Goal: Communication & Community: Answer question/provide support

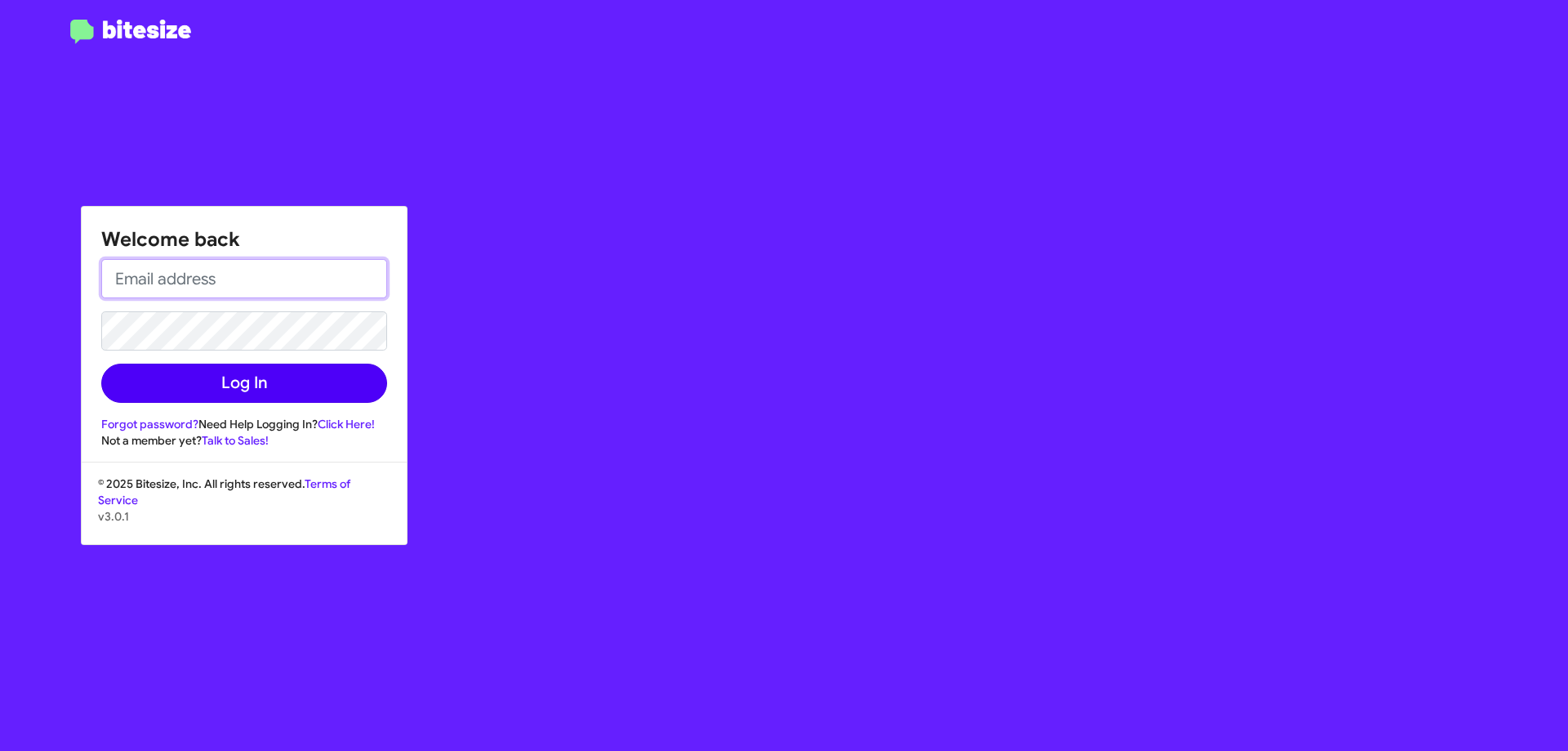
type input "sthornton@ourismancars.com"
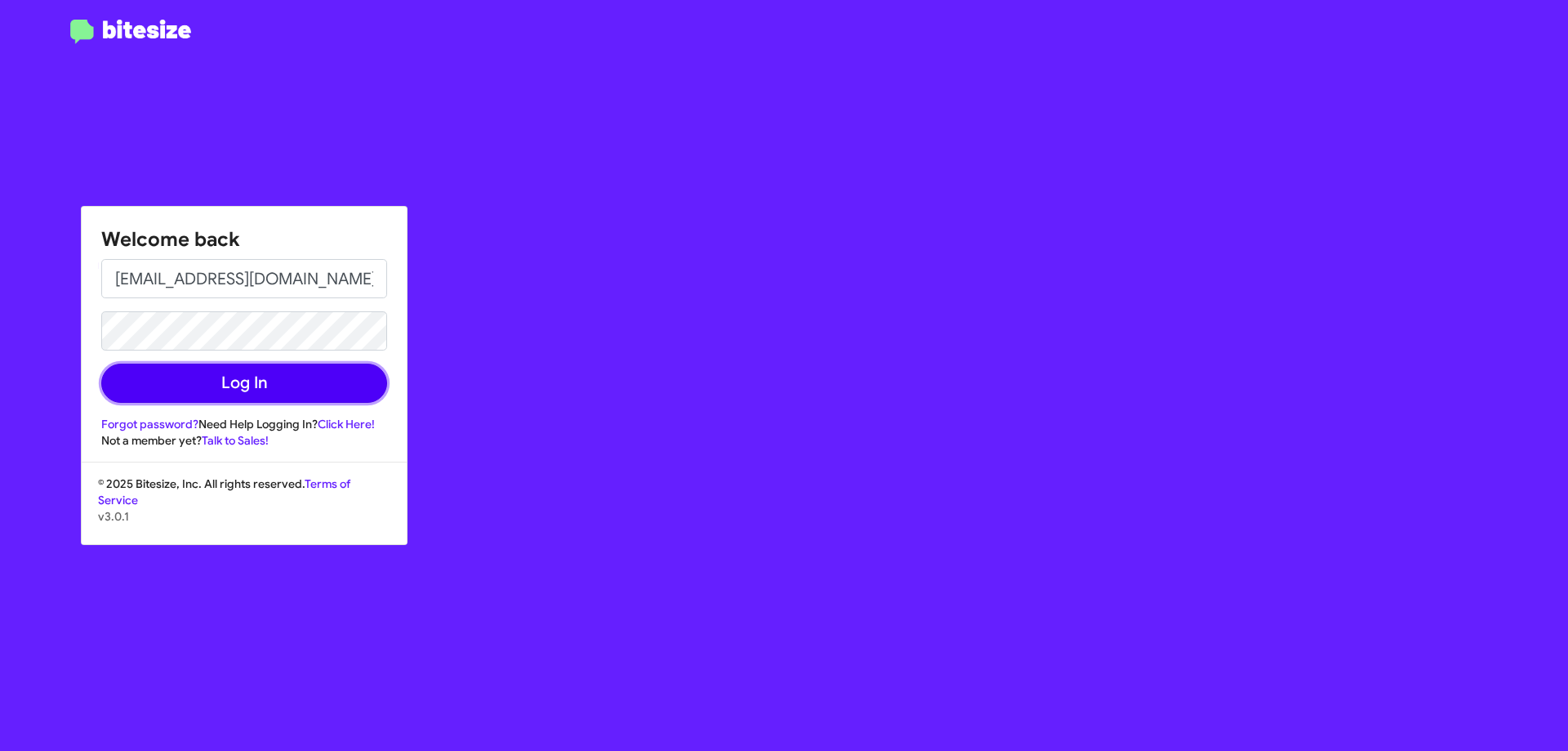
click at [323, 380] on button "Log In" at bounding box center [244, 383] width 286 height 39
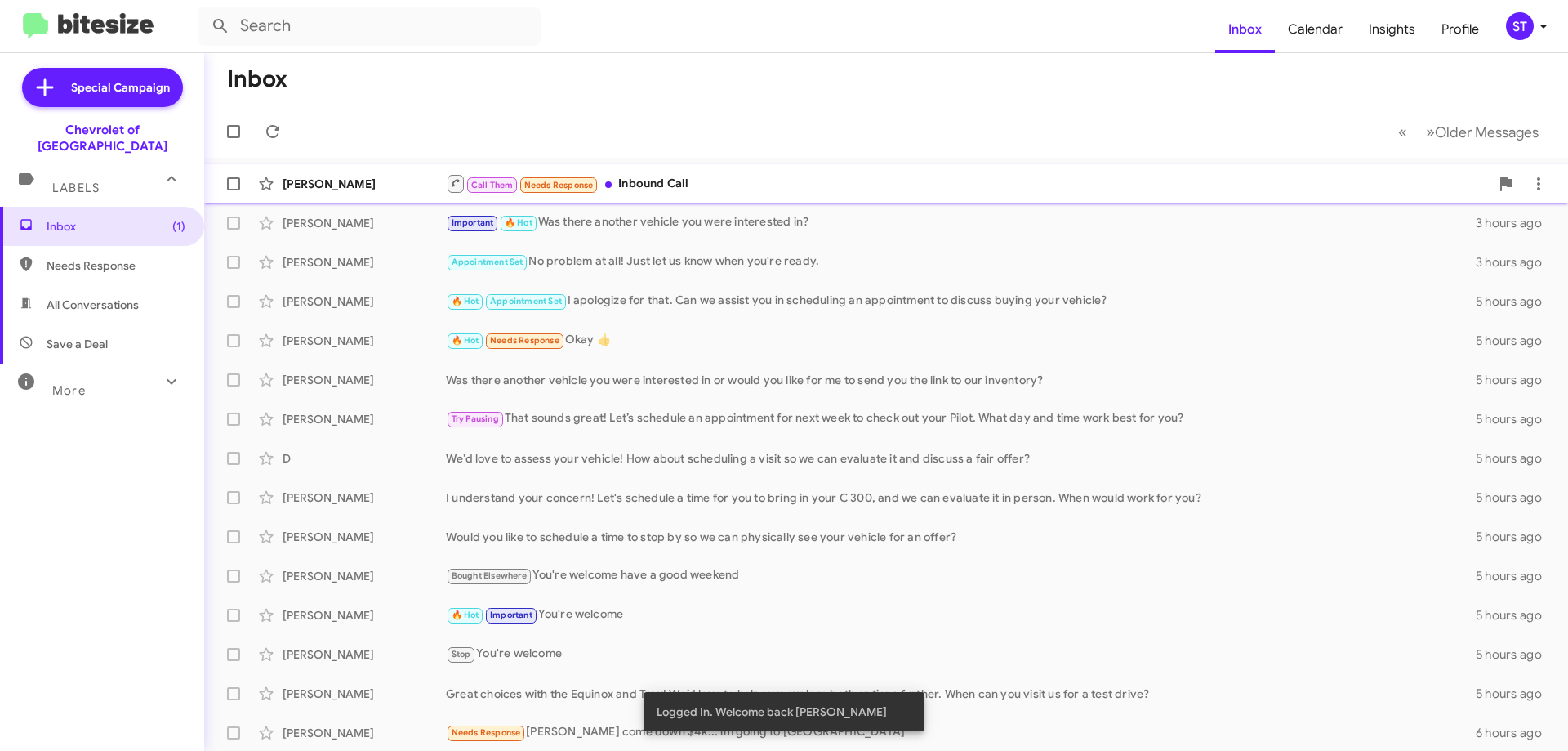
click at [707, 177] on div "Call Them Needs Response Inbound Call" at bounding box center [968, 183] width 1044 height 20
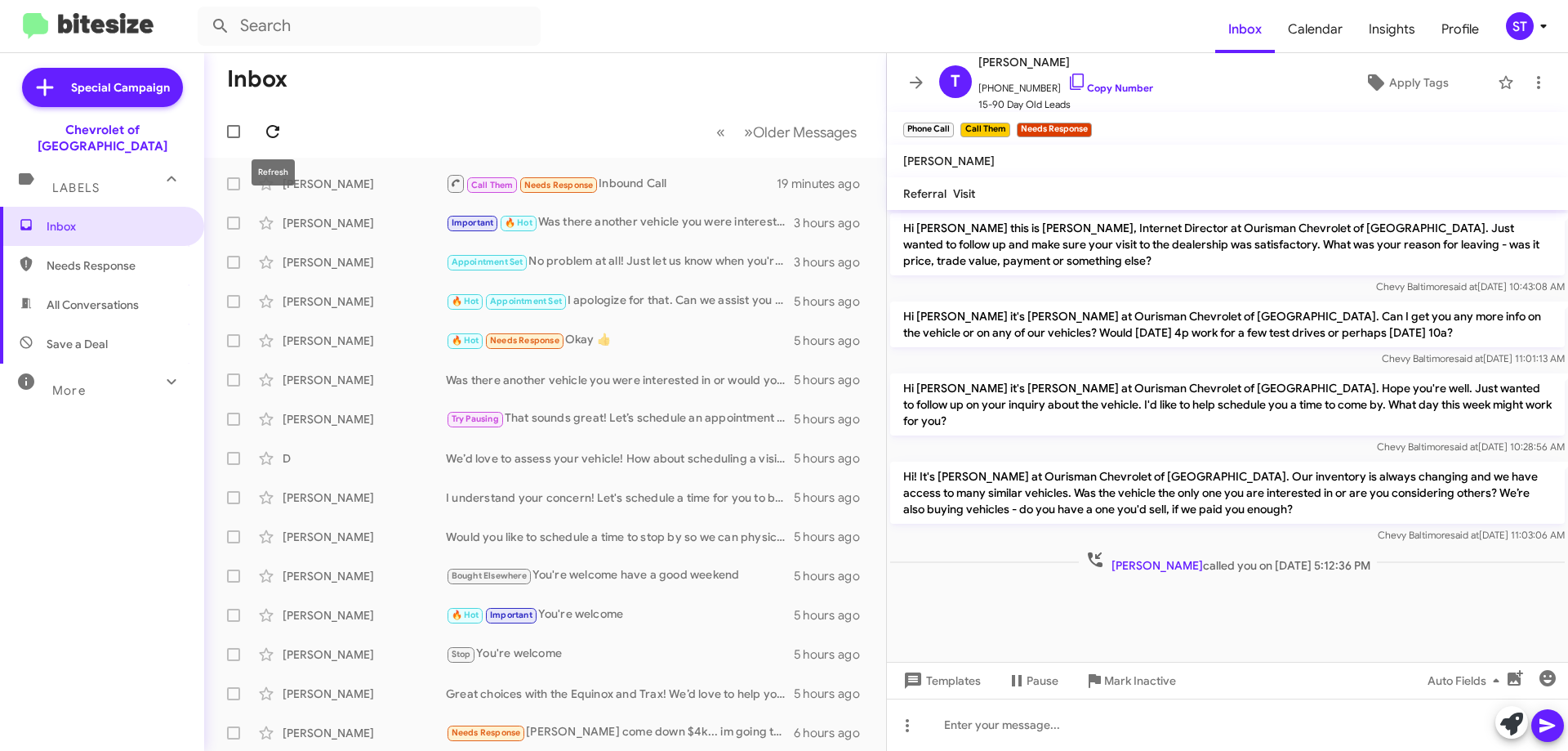
click at [284, 134] on span at bounding box center [273, 131] width 33 height 19
click at [701, 177] on div "Call Them Needs Response Inbound Call" at bounding box center [627, 183] width 362 height 20
